Goal: Information Seeking & Learning: Learn about a topic

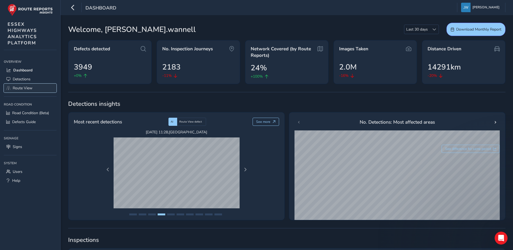
click at [22, 88] on span "Route View" at bounding box center [23, 87] width 20 height 5
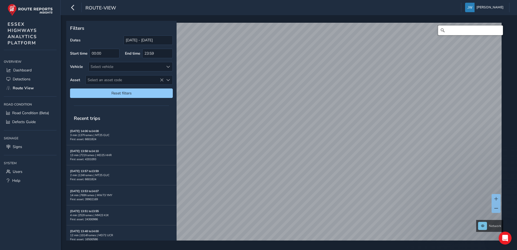
click at [467, 31] on input "Search" at bounding box center [470, 30] width 65 height 10
type input "[GEOGRAPHIC_DATA]"
drag, startPoint x: 465, startPoint y: 31, endPoint x: 471, endPoint y: 30, distance: 6.8
click at [465, 31] on input "[GEOGRAPHIC_DATA]" at bounding box center [470, 30] width 65 height 10
click at [487, 31] on input "[GEOGRAPHIC_DATA]" at bounding box center [470, 30] width 65 height 10
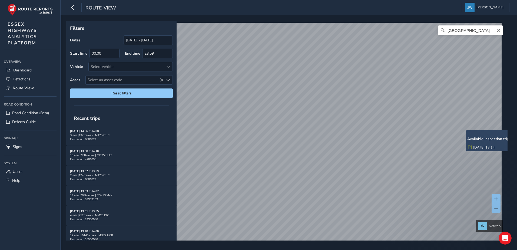
click at [440, 31] on icon at bounding box center [442, 30] width 5 height 5
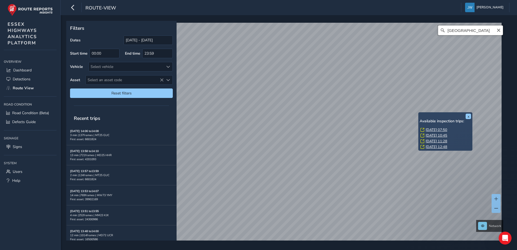
click at [472, 29] on input "[GEOGRAPHIC_DATA]" at bounding box center [470, 30] width 65 height 10
click at [416, 34] on div "[GEOGRAPHIC_DATA]" at bounding box center [286, 135] width 437 height 224
type input "p"
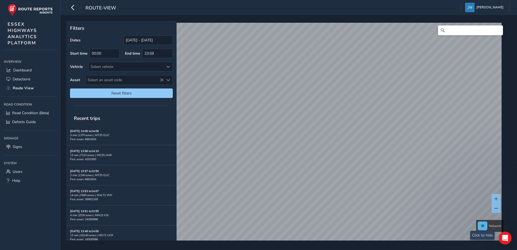
click at [483, 226] on span at bounding box center [482, 225] width 3 height 3
click at [484, 227] on button at bounding box center [482, 226] width 9 height 8
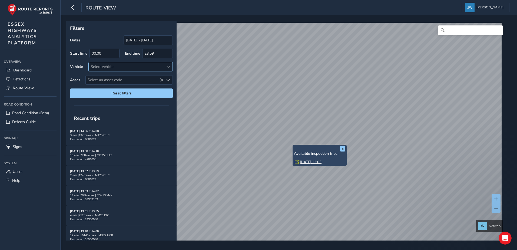
click at [128, 67] on div "Select vehicle" at bounding box center [126, 66] width 75 height 9
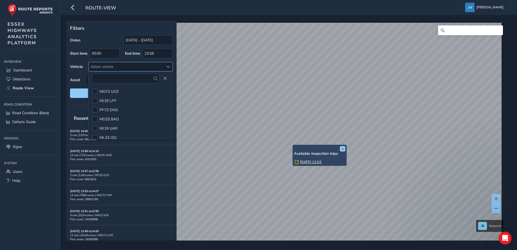
click at [128, 67] on div "Select vehicle" at bounding box center [126, 66] width 75 height 9
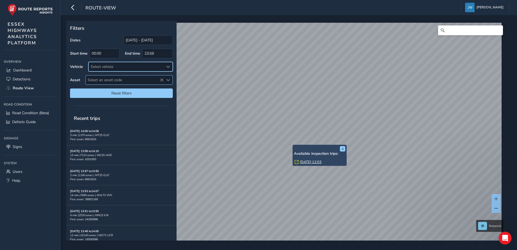
click at [115, 79] on span "Select an asset code" at bounding box center [125, 79] width 78 height 9
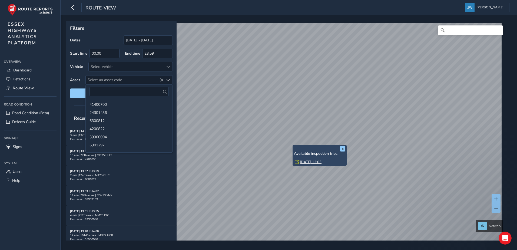
click at [78, 85] on div "Dates [DATE] - [DATE] Start time 00:00 End time 23:59 Vehicle Select vehicle As…" at bounding box center [121, 66] width 103 height 62
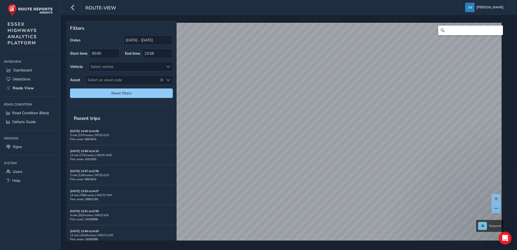
click at [452, 29] on input "Search" at bounding box center [470, 30] width 65 height 10
click at [364, 100] on link "[DATE] 08:20" at bounding box center [369, 100] width 22 height 5
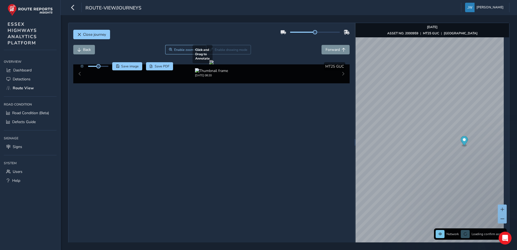
drag, startPoint x: 275, startPoint y: 128, endPoint x: 245, endPoint y: 125, distance: 30.2
click at [213, 64] on div at bounding box center [211, 62] width 4 height 4
click at [432, 154] on div "x" at bounding box center [459, 160] width 54 height 12
click at [471, 158] on img "Preview frame" at bounding box center [478, 156] width 14 height 4
click at [442, 151] on div "x" at bounding box center [468, 157] width 54 height 12
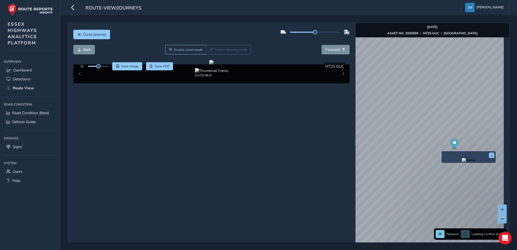
click at [462, 161] on img "Preview frame" at bounding box center [469, 160] width 14 height 4
click at [480, 138] on div "x" at bounding box center [507, 144] width 54 height 12
click at [500, 149] on img "Preview frame" at bounding box center [507, 146] width 14 height 4
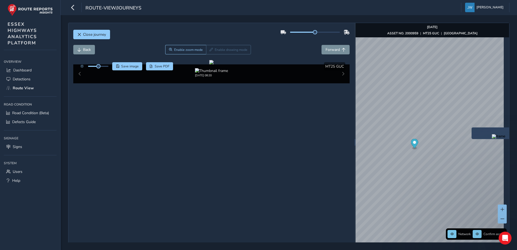
click at [472, 127] on div "x" at bounding box center [498, 133] width 54 height 12
click at [492, 138] on img "Preview frame" at bounding box center [499, 136] width 14 height 4
click at [461, 146] on img "Preview frame" at bounding box center [468, 146] width 14 height 4
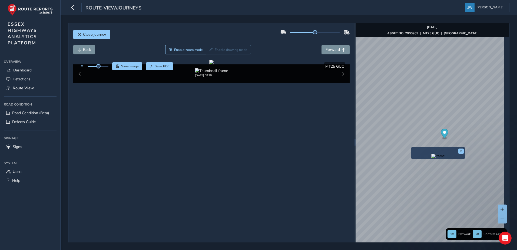
drag, startPoint x: 407, startPoint y: 181, endPoint x: 412, endPoint y: 148, distance: 33.0
click at [412, 148] on div "x" at bounding box center [438, 153] width 54 height 12
click at [434, 158] on img "Preview frame" at bounding box center [438, 156] width 14 height 4
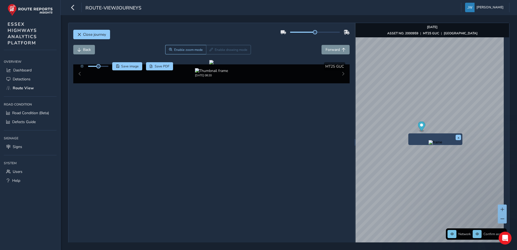
click at [409, 133] on div "x" at bounding box center [435, 139] width 54 height 12
click at [428, 144] on img "Preview frame" at bounding box center [435, 142] width 14 height 4
click at [419, 148] on img "Preview frame" at bounding box center [426, 145] width 14 height 4
drag, startPoint x: 218, startPoint y: 131, endPoint x: 282, endPoint y: 140, distance: 64.9
click at [213, 64] on div at bounding box center [211, 62] width 4 height 4
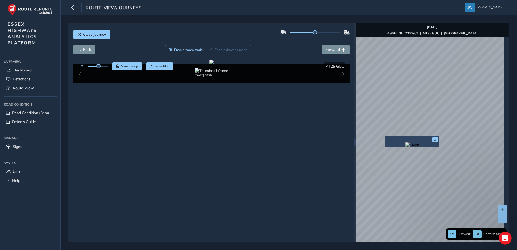
click at [385, 135] on div "x" at bounding box center [412, 141] width 54 height 12
click at [405, 146] on img "Preview frame" at bounding box center [412, 144] width 14 height 4
click at [392, 153] on img "Preview frame" at bounding box center [392, 150] width 14 height 4
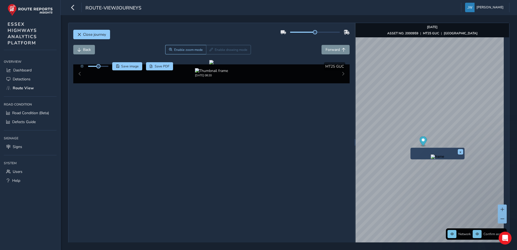
click at [430, 159] on img "Preview frame" at bounding box center [437, 156] width 14 height 4
click at [409, 166] on img "Preview frame" at bounding box center [416, 163] width 14 height 4
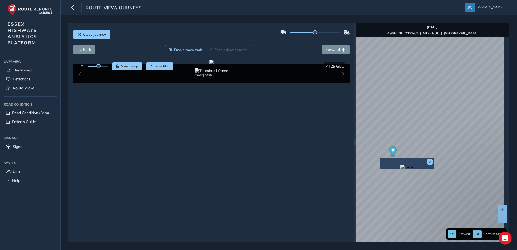
click at [406, 169] on img "Preview frame" at bounding box center [407, 166] width 14 height 4
click at [390, 172] on img "Preview frame" at bounding box center [397, 170] width 14 height 4
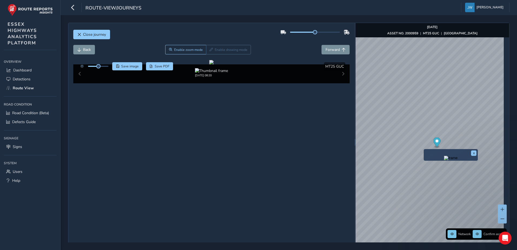
click at [444, 160] on img "Preview frame" at bounding box center [451, 158] width 14 height 4
click at [435, 163] on img "Preview frame" at bounding box center [441, 161] width 14 height 4
click at [425, 167] on img "Preview frame" at bounding box center [432, 164] width 14 height 4
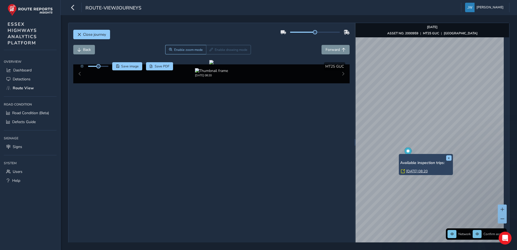
click at [413, 169] on link "[DATE] 08:20" at bounding box center [417, 171] width 22 height 5
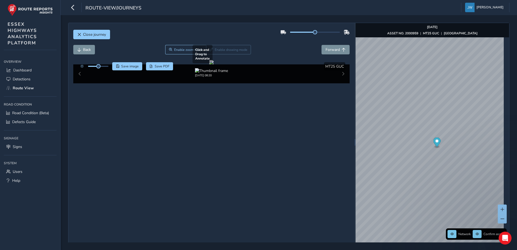
drag, startPoint x: 213, startPoint y: 152, endPoint x: 282, endPoint y: 152, distance: 68.9
click at [213, 64] on div at bounding box center [211, 62] width 4 height 4
click at [338, 83] on div "[DATE] 08:20" at bounding box center [211, 73] width 276 height 19
click at [207, 73] on img at bounding box center [211, 70] width 33 height 5
click at [376, 165] on div "x" at bounding box center [402, 171] width 54 height 12
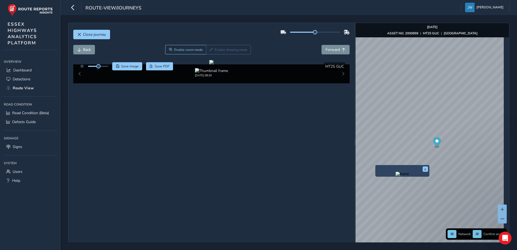
click at [395, 172] on img "Preview frame" at bounding box center [402, 174] width 14 height 4
click at [386, 179] on img "Preview frame" at bounding box center [393, 177] width 14 height 4
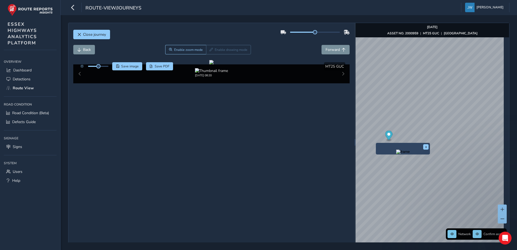
click at [396, 154] on img "Preview frame" at bounding box center [403, 151] width 14 height 4
click at [385, 158] on img "Preview frame" at bounding box center [392, 156] width 14 height 4
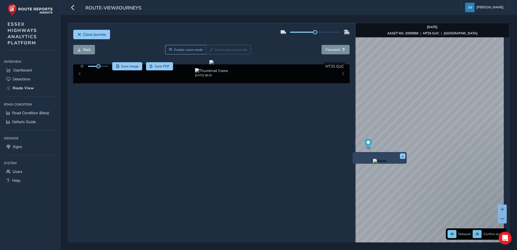
click at [373, 163] on img "Preview frame" at bounding box center [380, 161] width 14 height 4
